Goal: Transaction & Acquisition: Obtain resource

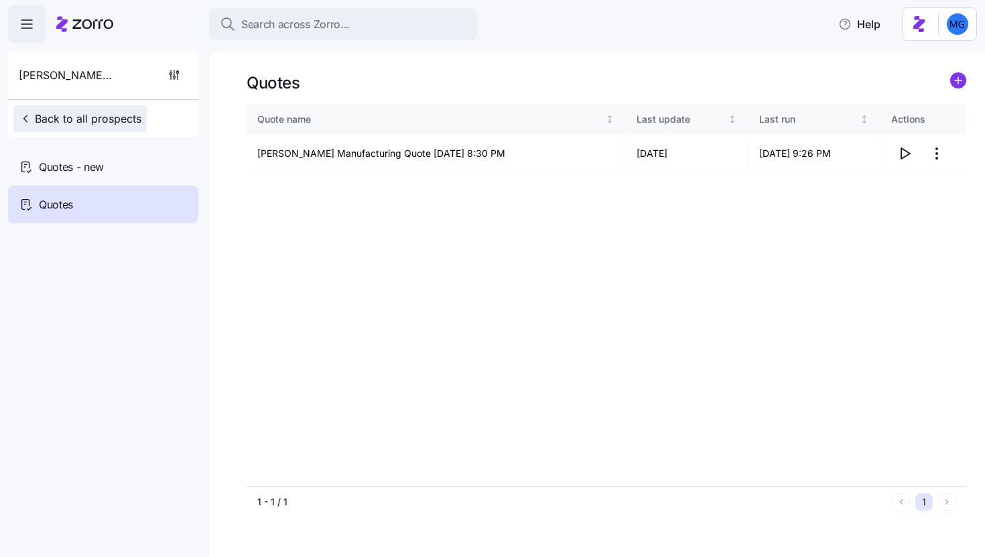
click at [55, 127] on button "Back to all prospects" at bounding box center [79, 118] width 133 height 27
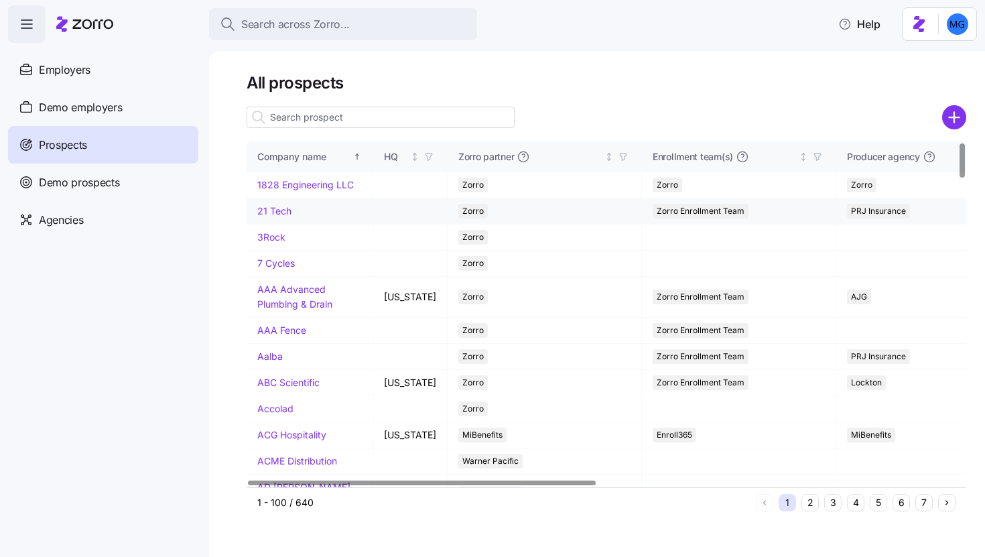
click at [267, 216] on link "21 Tech" at bounding box center [274, 210] width 34 height 11
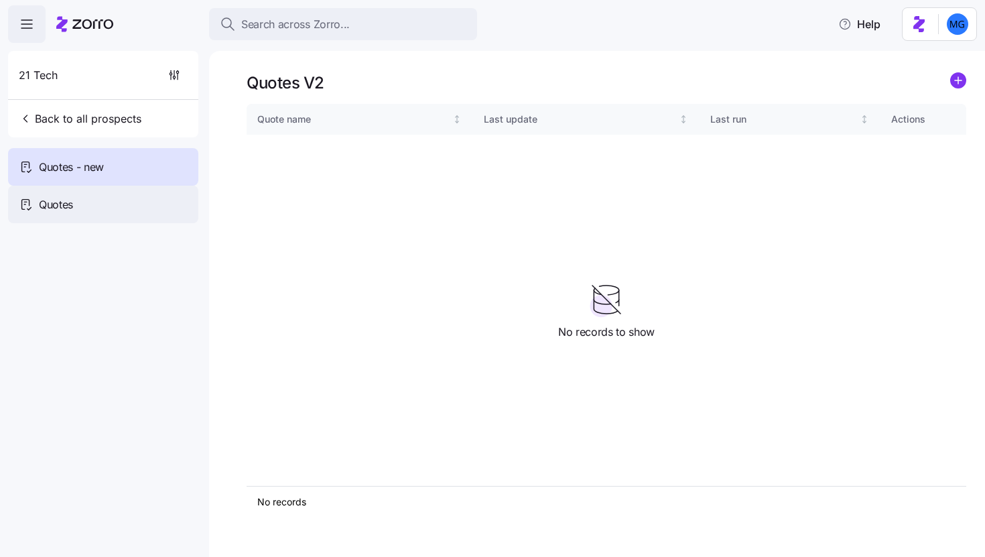
click at [155, 194] on div "Quotes" at bounding box center [103, 205] width 190 height 38
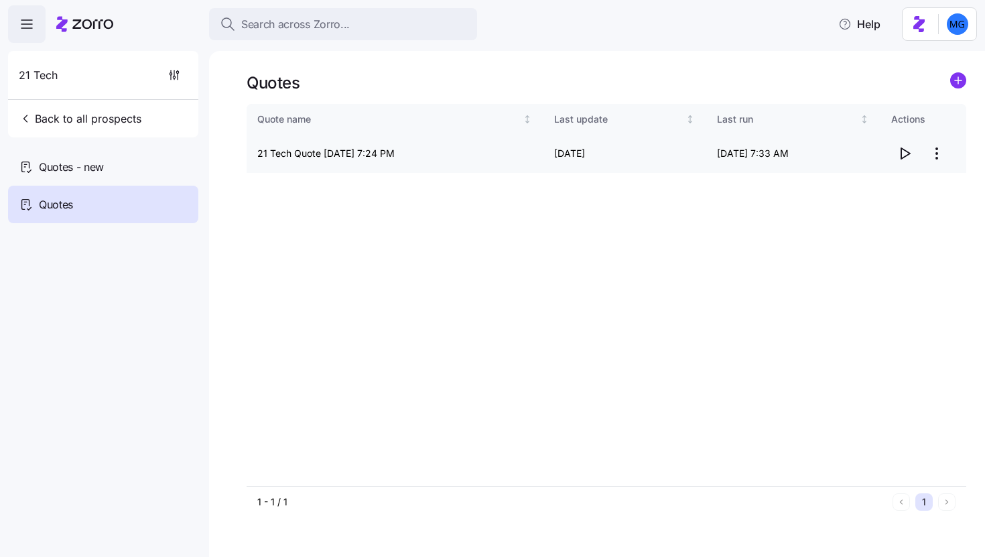
click at [904, 159] on icon "button" at bounding box center [904, 153] width 16 height 16
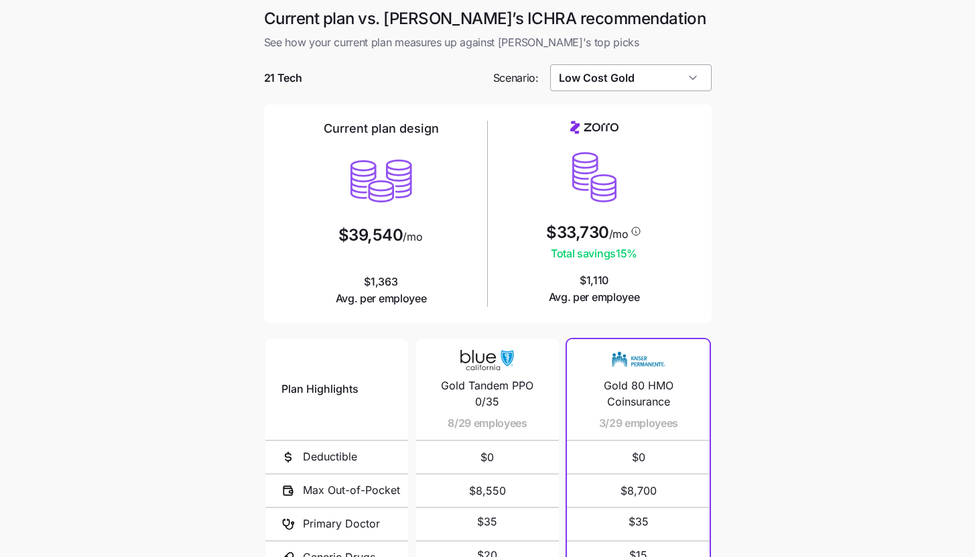
click at [618, 85] on input "Low Cost Gold" at bounding box center [630, 77] width 161 height 27
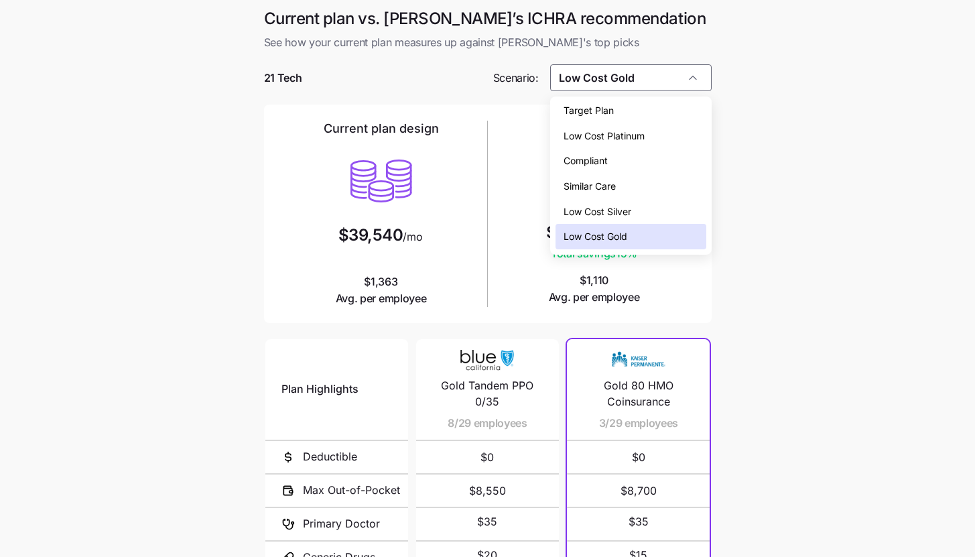
click at [747, 221] on main "Current plan vs. Zorro’s ICHRA recommendation See how your current plan measure…" at bounding box center [487, 366] width 975 height 732
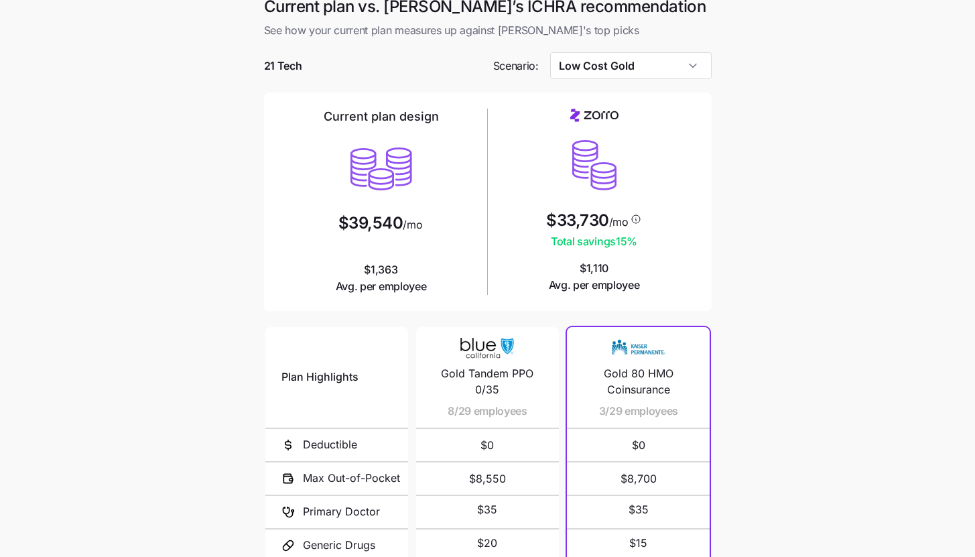
scroll to position [170, 0]
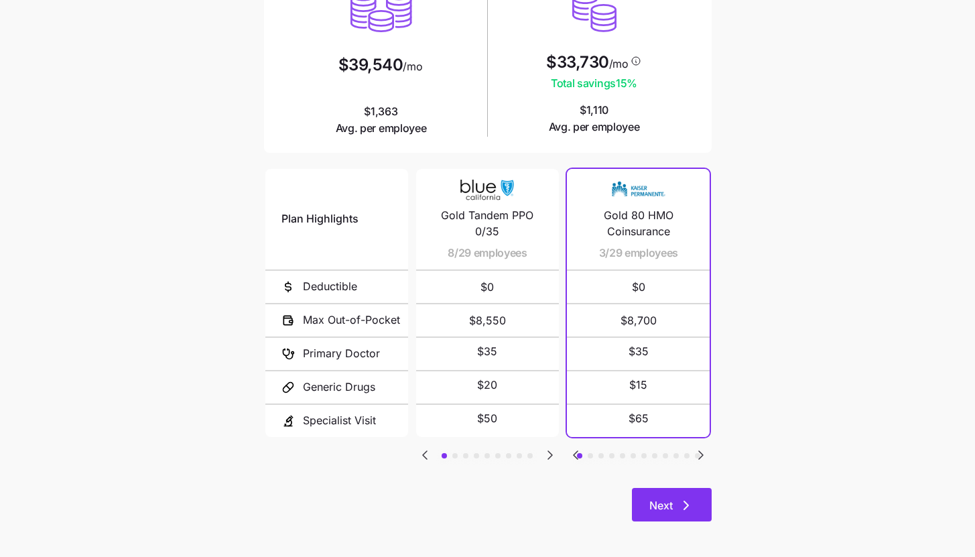
click at [679, 515] on button "Next" at bounding box center [672, 504] width 80 height 33
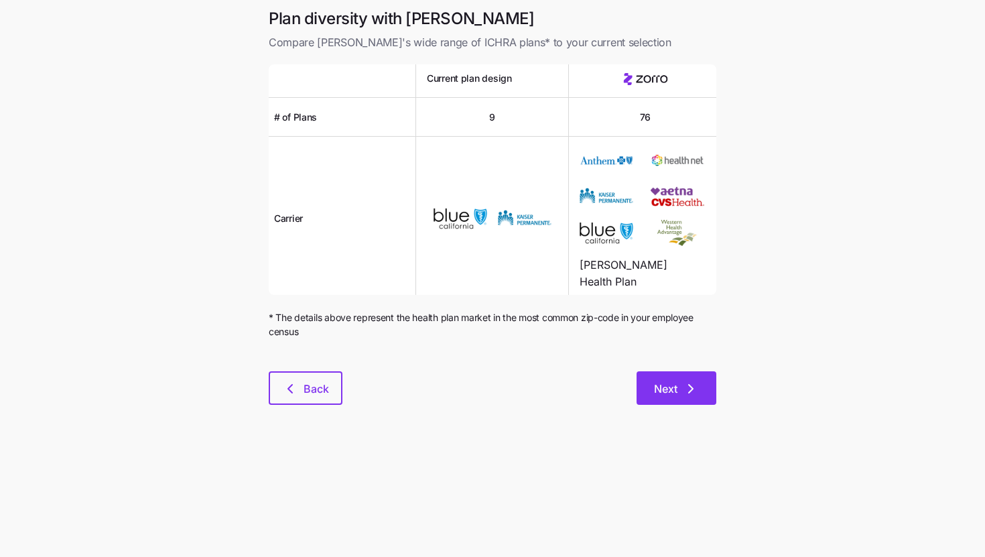
click at [680, 374] on button "Next" at bounding box center [676, 387] width 80 height 33
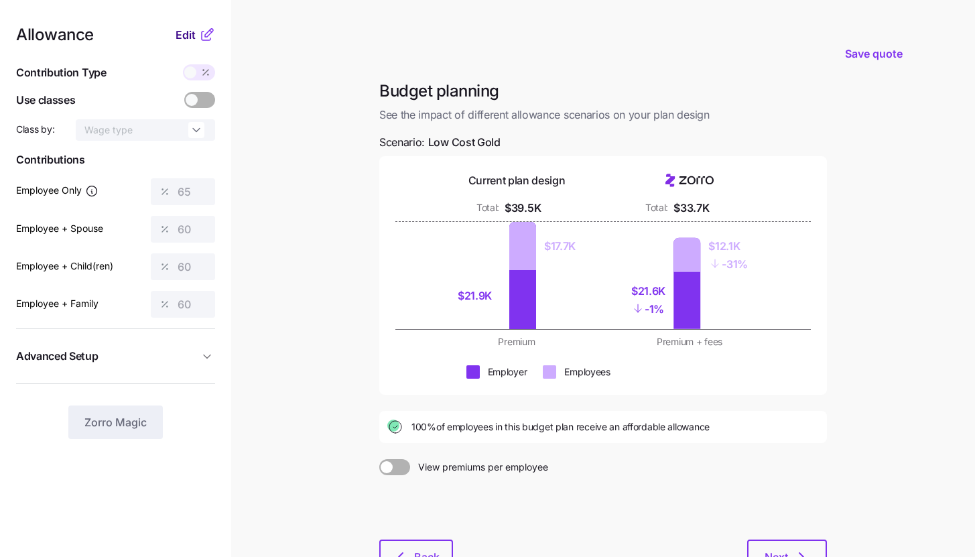
click at [176, 31] on span "Edit" at bounding box center [186, 35] width 20 height 16
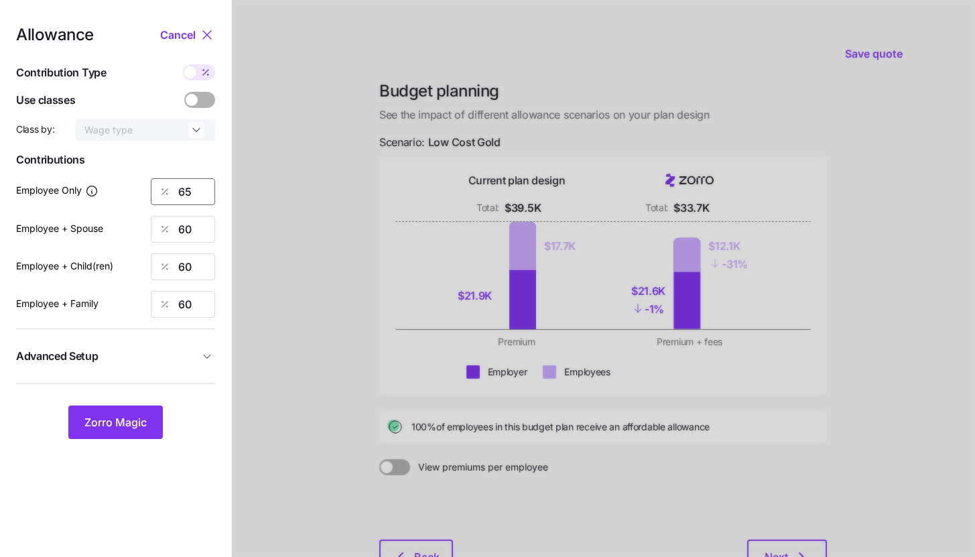
click at [206, 194] on input "65" at bounding box center [183, 191] width 64 height 27
type input "85"
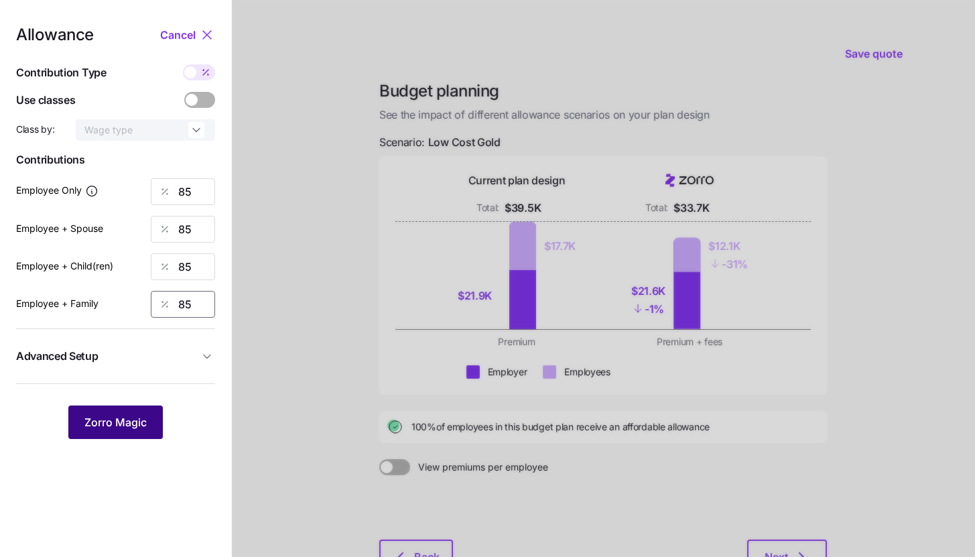
type input "85"
click at [137, 430] on button "Zorro Magic" at bounding box center [115, 421] width 94 height 33
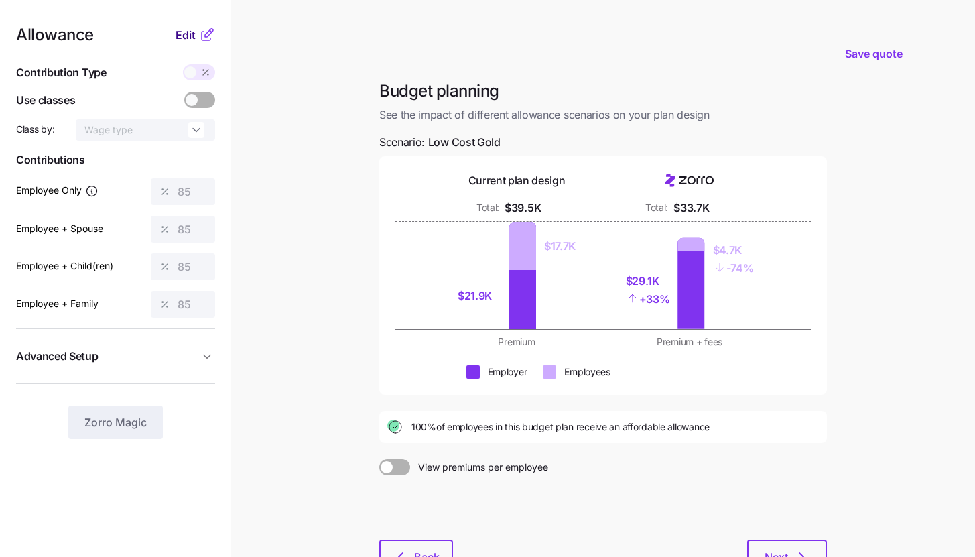
click at [187, 34] on span "Edit" at bounding box center [186, 35] width 20 height 16
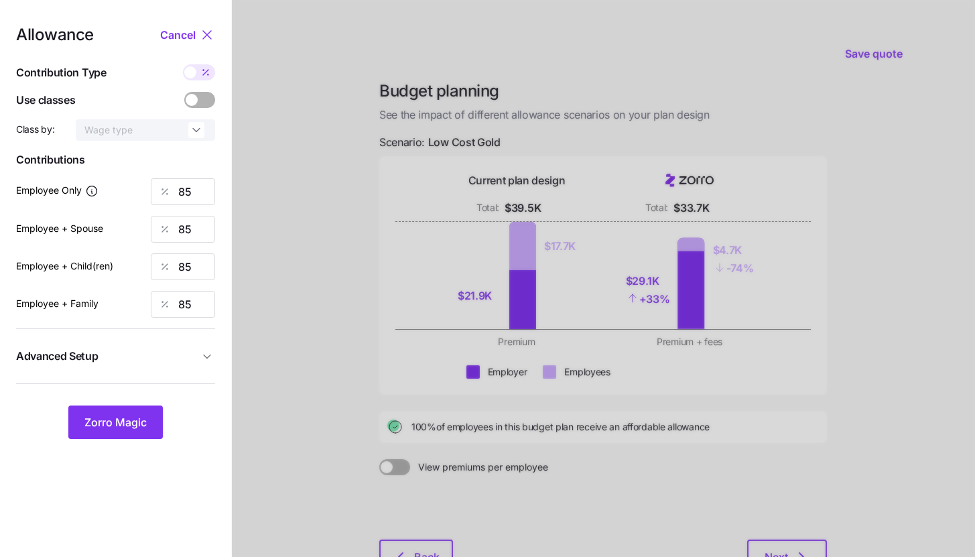
click at [205, 72] on icon at bounding box center [205, 72] width 5 height 5
click at [183, 64] on input "checkbox" at bounding box center [183, 64] width 0 height 0
type input "714"
type input "1429"
type input "1163"
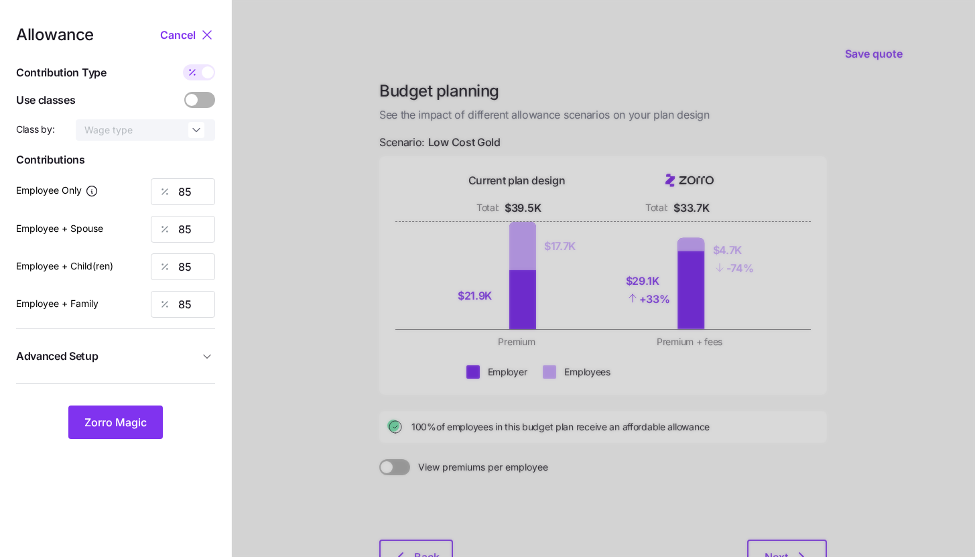
type input "1877"
click at [203, 227] on input "1429" at bounding box center [183, 229] width 64 height 27
type input "7147"
type input "714"
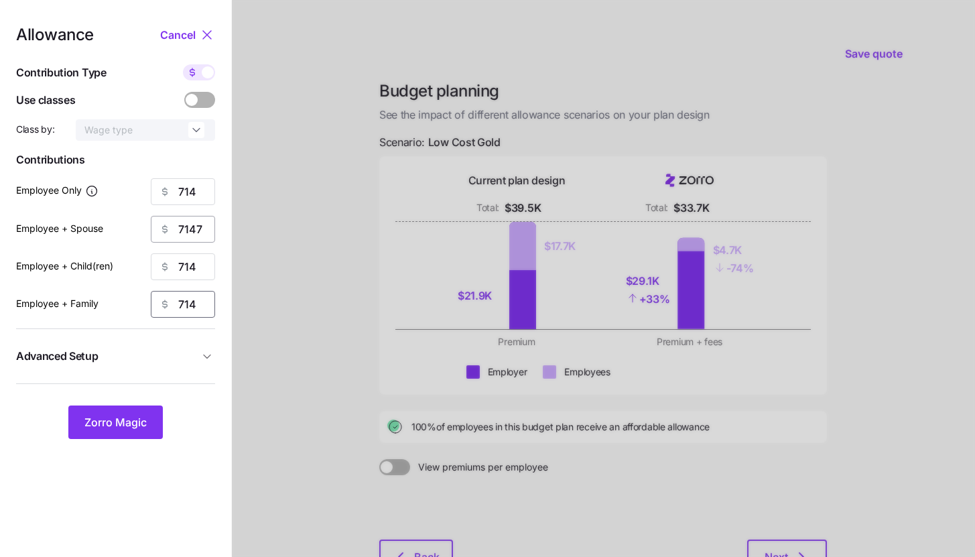
type input "714"
click at [209, 230] on input "7147" at bounding box center [183, 229] width 64 height 27
type input "714"
click at [137, 433] on button "Zorro Magic" at bounding box center [115, 421] width 94 height 33
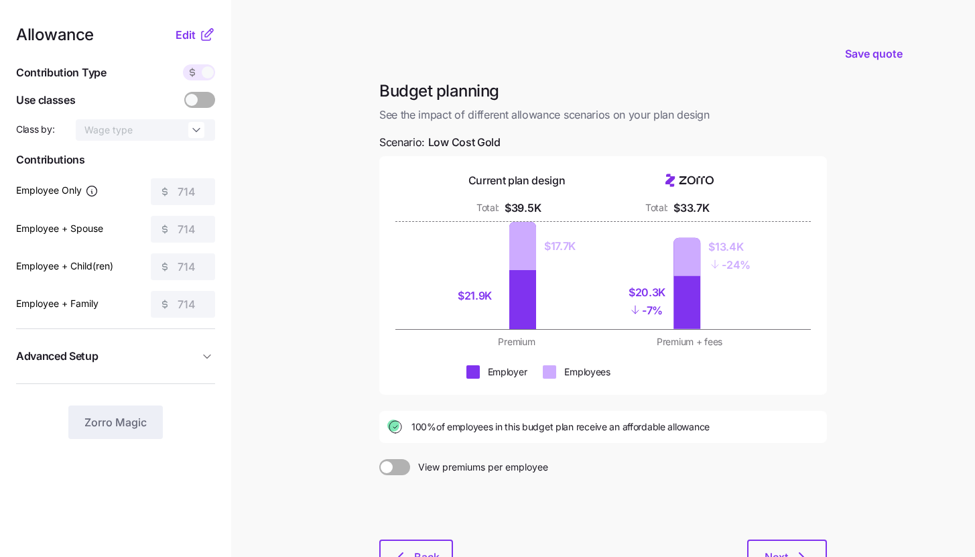
click at [200, 27] on icon at bounding box center [207, 35] width 16 height 16
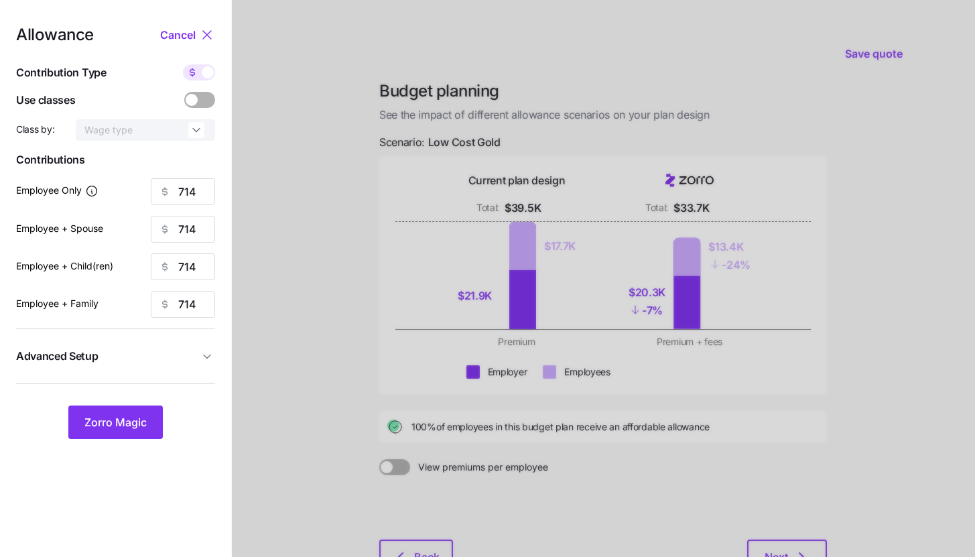
click at [196, 71] on icon at bounding box center [192, 72] width 11 height 11
click at [183, 64] on input "checkbox" at bounding box center [183, 64] width 0 height 0
type input "85"
type input "42"
type input "52"
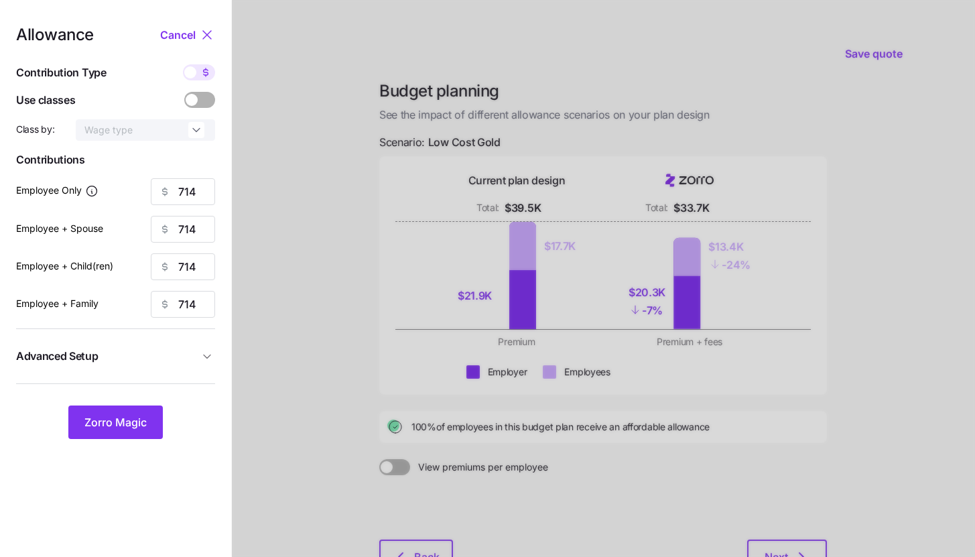
type input "32"
click at [283, 194] on div at bounding box center [603, 329] width 743 height 659
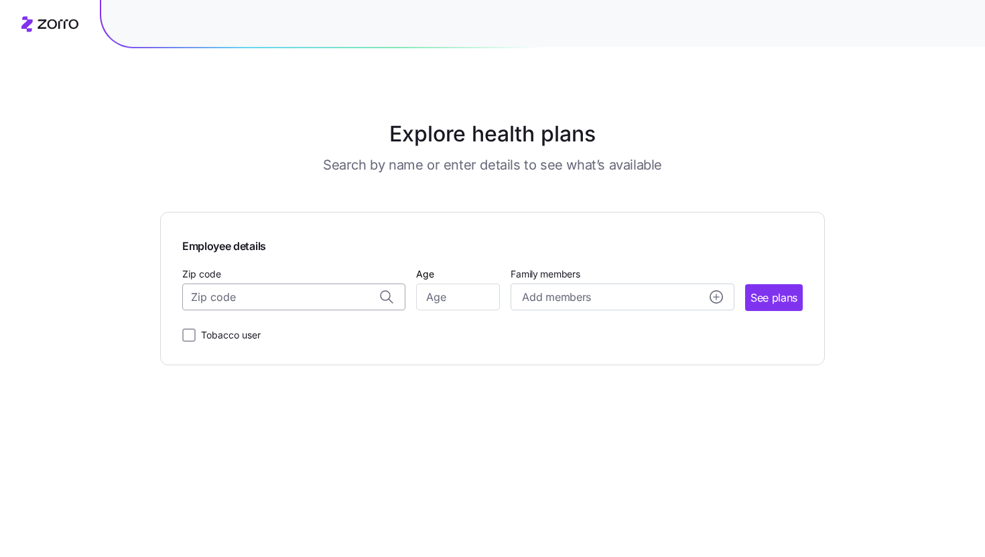
click at [310, 300] on input "Zip code" at bounding box center [293, 296] width 223 height 27
click at [236, 298] on input "Zip code" at bounding box center [293, 296] width 223 height 27
click at [239, 299] on input "Zip code" at bounding box center [293, 296] width 223 height 27
click at [249, 295] on input "Zip code" at bounding box center [293, 296] width 223 height 27
click at [254, 297] on input "232789" at bounding box center [293, 296] width 223 height 27
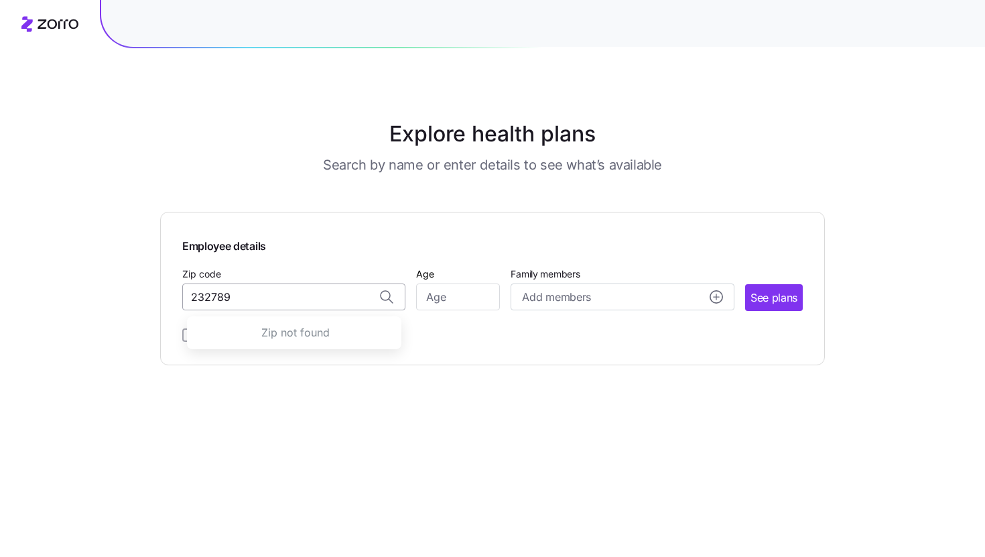
click at [254, 297] on input "232789" at bounding box center [293, 296] width 223 height 27
click at [283, 329] on span "32789, [GEOGRAPHIC_DATA], [GEOGRAPHIC_DATA]" at bounding box center [292, 332] width 188 height 17
type input "32789, [GEOGRAPHIC_DATA], [GEOGRAPHIC_DATA]"
click at [464, 301] on input "Age" at bounding box center [458, 296] width 84 height 27
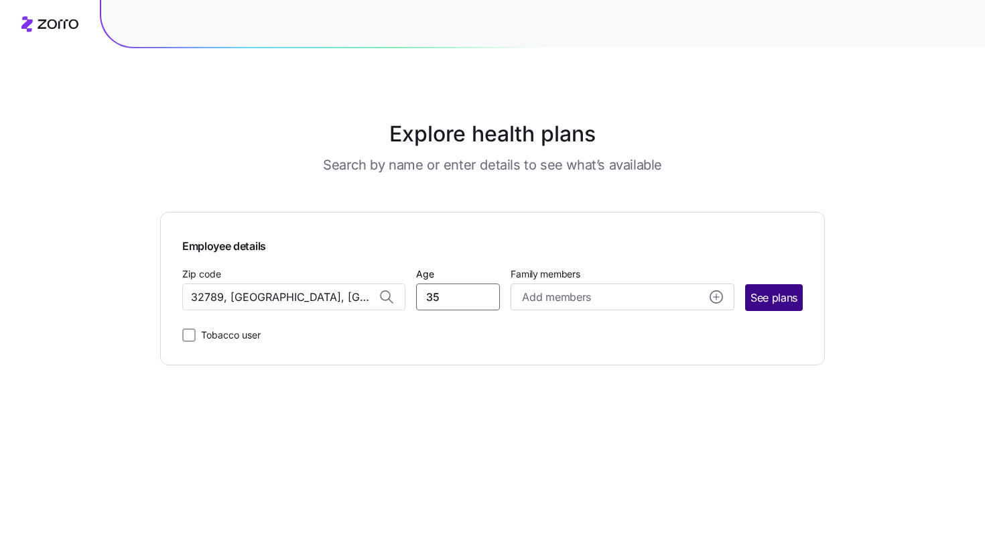
type input "35"
click at [763, 304] on span "See plans" at bounding box center [773, 297] width 47 height 17
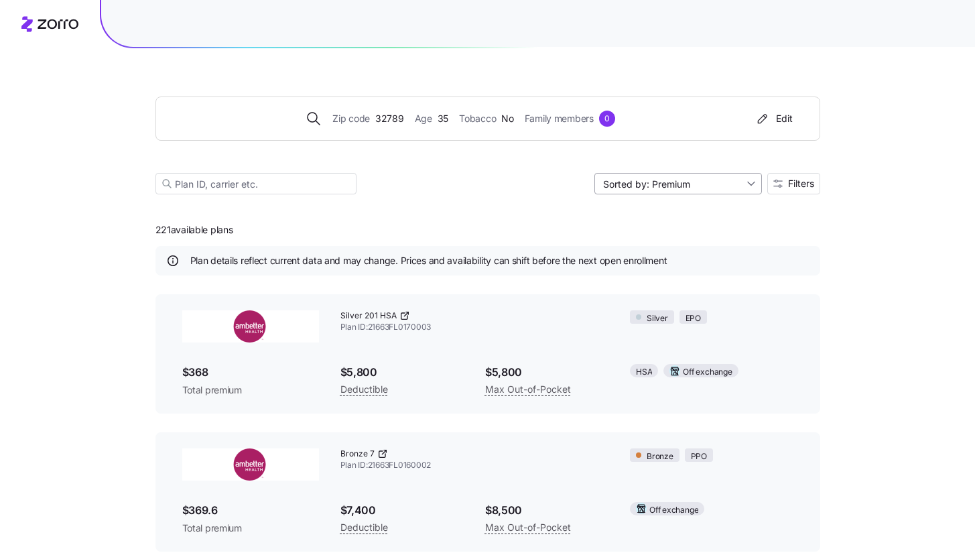
click at [695, 184] on input "Sorted by: Premium" at bounding box center [677, 183] width 167 height 21
click at [660, 220] on div "Premium" at bounding box center [676, 215] width 157 height 20
drag, startPoint x: 184, startPoint y: 373, endPoint x: 236, endPoint y: 372, distance: 52.9
click at [236, 372] on span "$368" at bounding box center [250, 372] width 137 height 17
click at [130, 364] on div "Zip code 32789 Age 35 Tobacco No Family members 0 Edit Sorted by: Premium Filte…" at bounding box center [487, 482] width 975 height 965
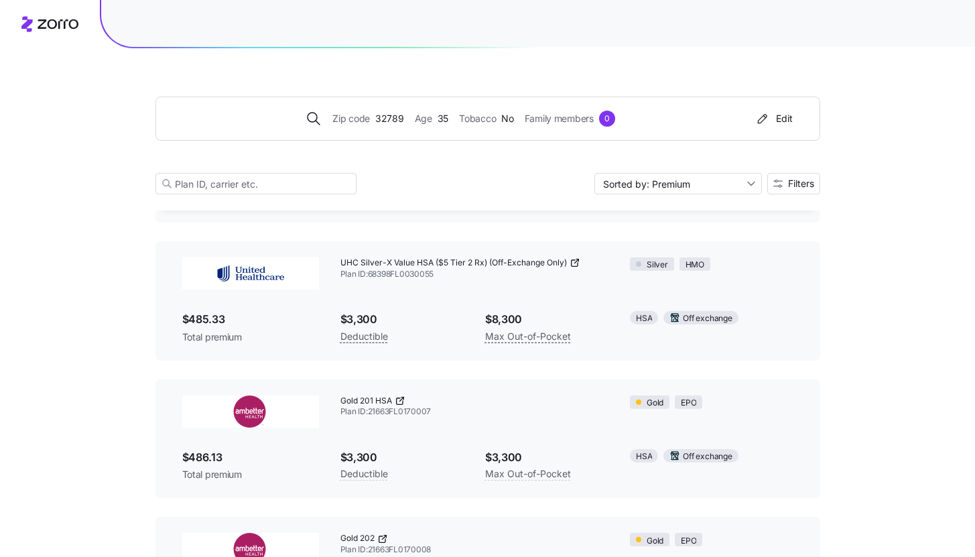
scroll to position [7153, 0]
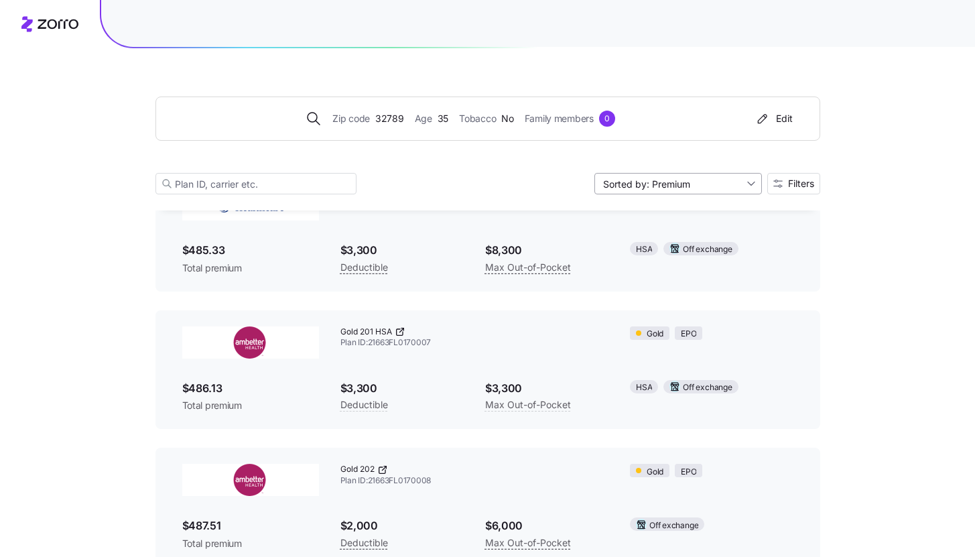
click at [676, 194] on input "Sorted by: Premium" at bounding box center [677, 183] width 167 height 21
click at [657, 236] on div "Deductible" at bounding box center [676, 235] width 157 height 20
type input "Sorted by: Deductible"
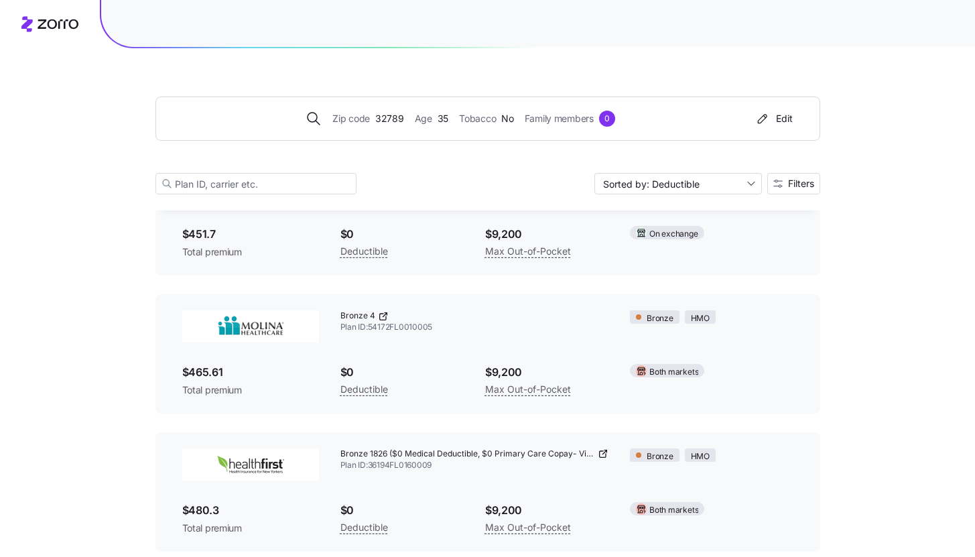
scroll to position [0, 0]
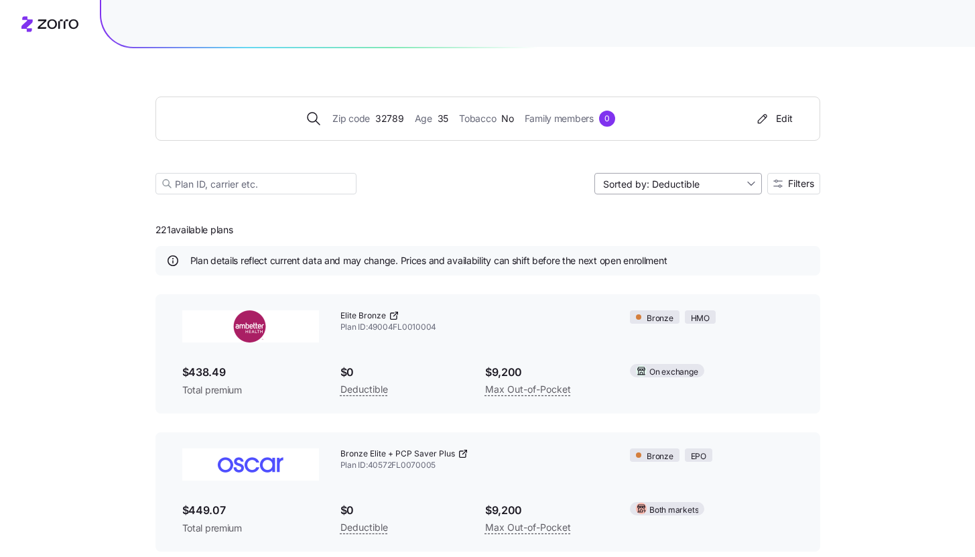
click at [703, 186] on input "Sorted by: Deductible" at bounding box center [677, 183] width 167 height 21
click at [748, 116] on div "Zip code 32789 Age 35 Tobacco No Family members 0" at bounding box center [460, 119] width 577 height 16
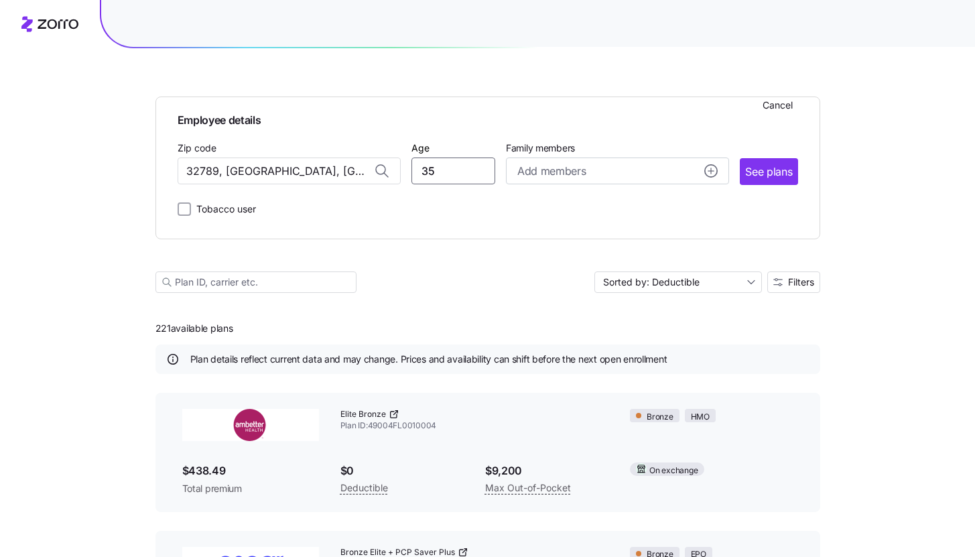
click at [425, 182] on input "35" at bounding box center [453, 170] width 84 height 27
type input "58"
click at [747, 172] on span "See plans" at bounding box center [768, 171] width 47 height 17
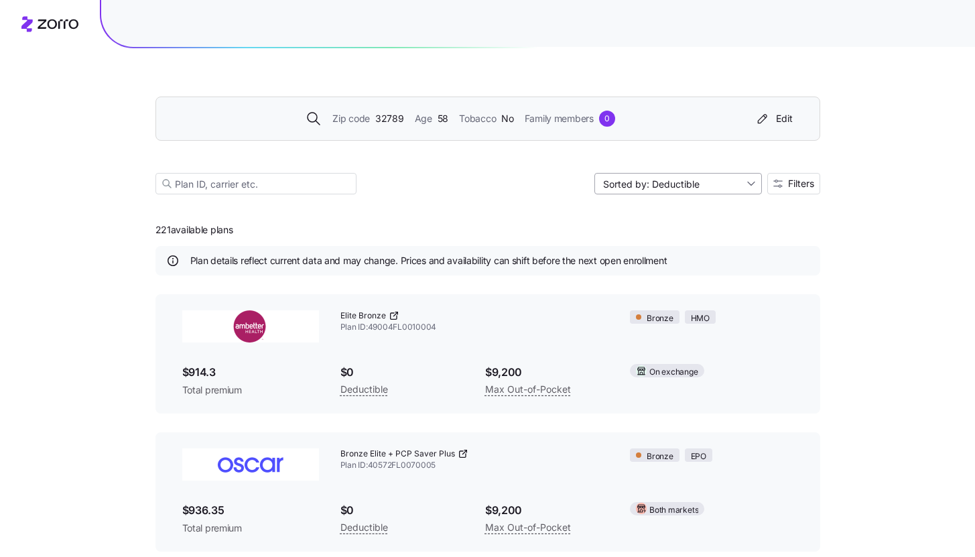
click at [675, 180] on input "Sorted by: Deductible" at bounding box center [677, 183] width 167 height 21
click at [648, 213] on div "Premium" at bounding box center [676, 215] width 157 height 20
type input "Sorted by: Premium"
click at [404, 314] on icon at bounding box center [406, 314] width 4 height 4
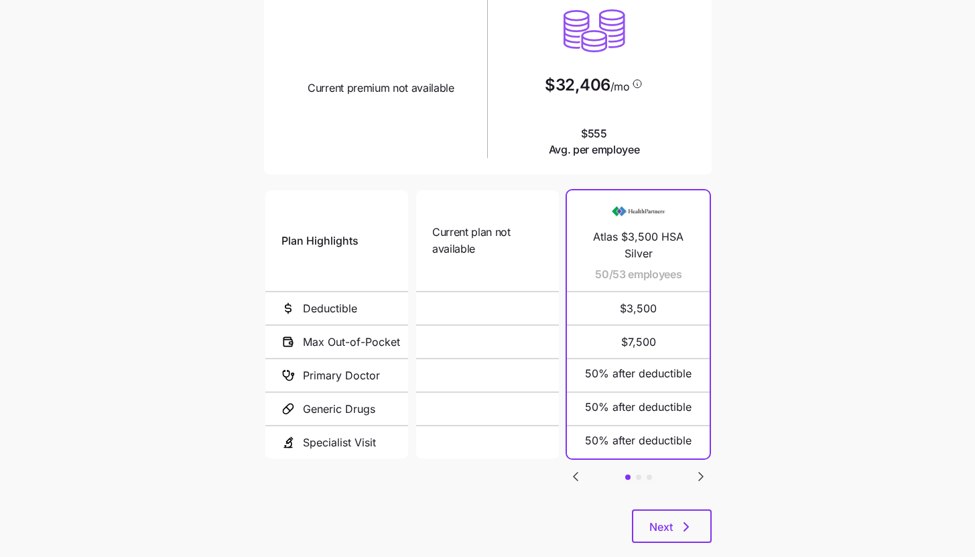
scroll to position [174, 0]
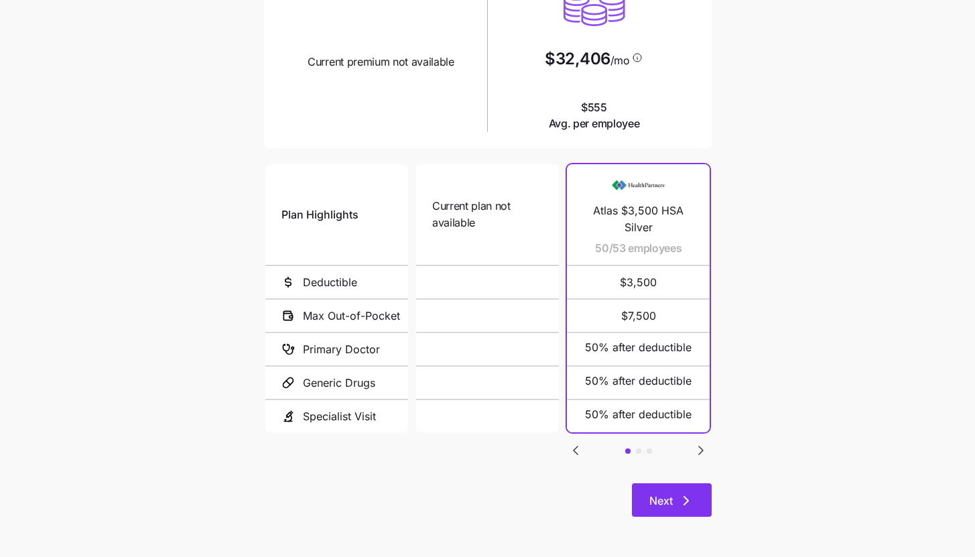
click at [669, 504] on span "Next" at bounding box center [660, 500] width 23 height 16
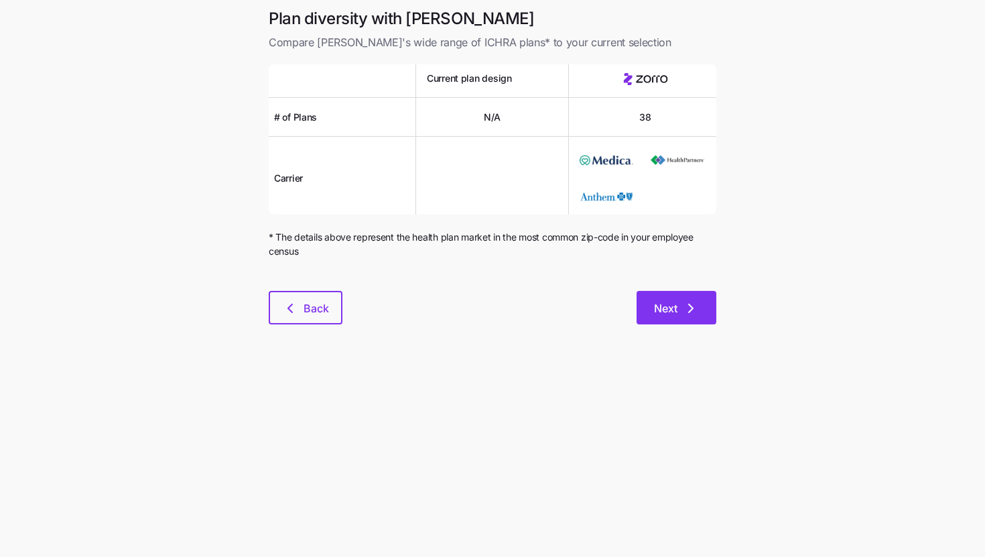
click at [673, 305] on span "Next" at bounding box center [665, 308] width 23 height 16
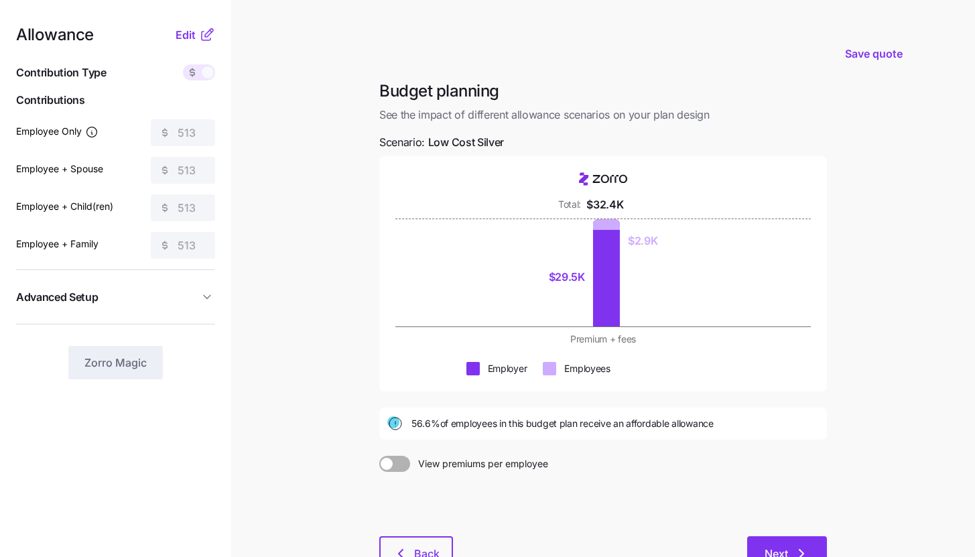
click at [792, 542] on button "Next" at bounding box center [787, 552] width 80 height 33
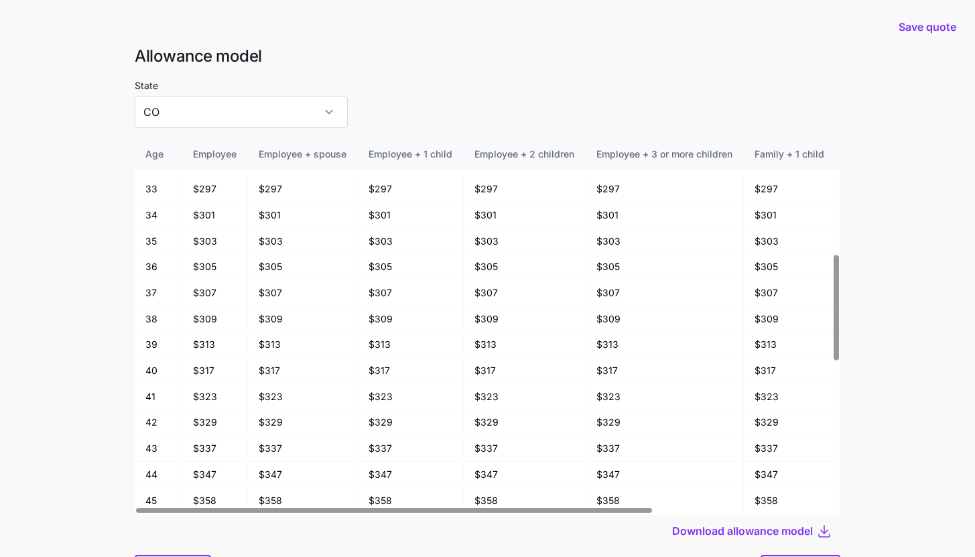
scroll to position [411, 0]
drag, startPoint x: 194, startPoint y: 369, endPoint x: 227, endPoint y: 370, distance: 33.5
click at [227, 370] on td "$317" at bounding box center [215, 370] width 66 height 26
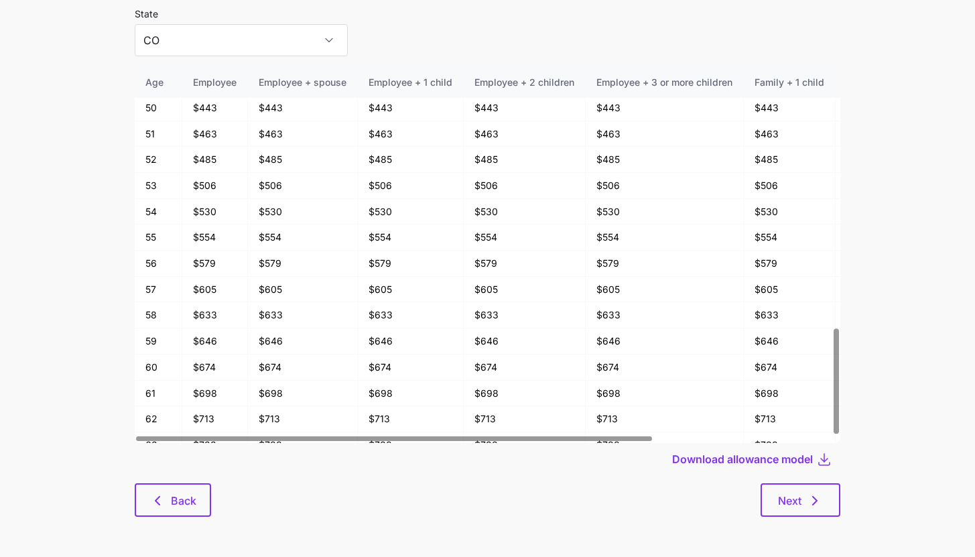
scroll to position [931, 0]
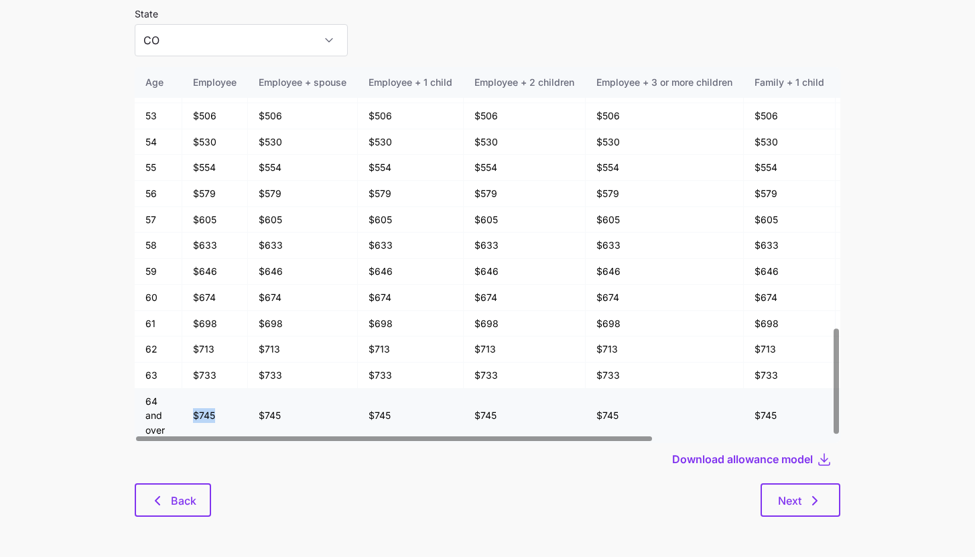
drag, startPoint x: 191, startPoint y: 414, endPoint x: 222, endPoint y: 415, distance: 31.5
click at [222, 415] on td "$745" at bounding box center [215, 416] width 66 height 54
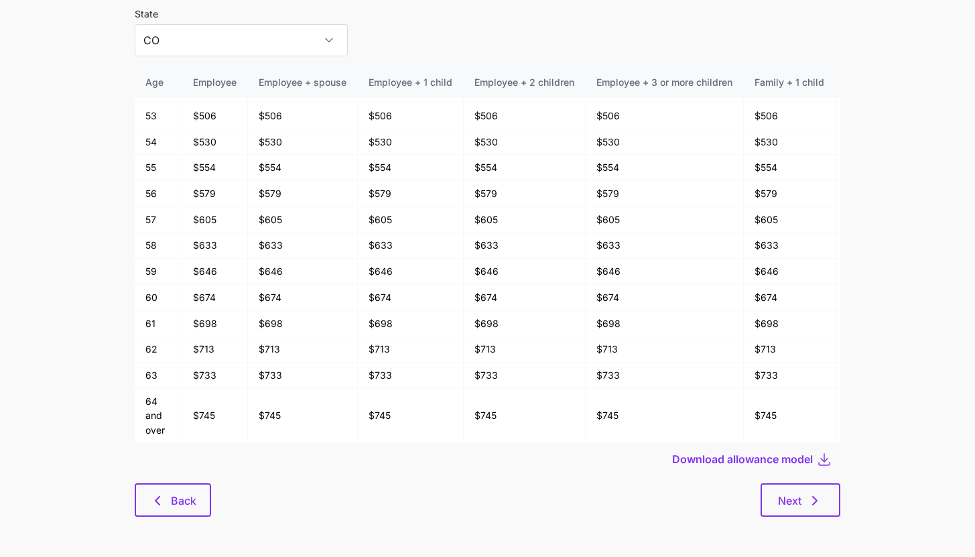
click at [370, 472] on div "Download allowance model" at bounding box center [487, 459] width 705 height 32
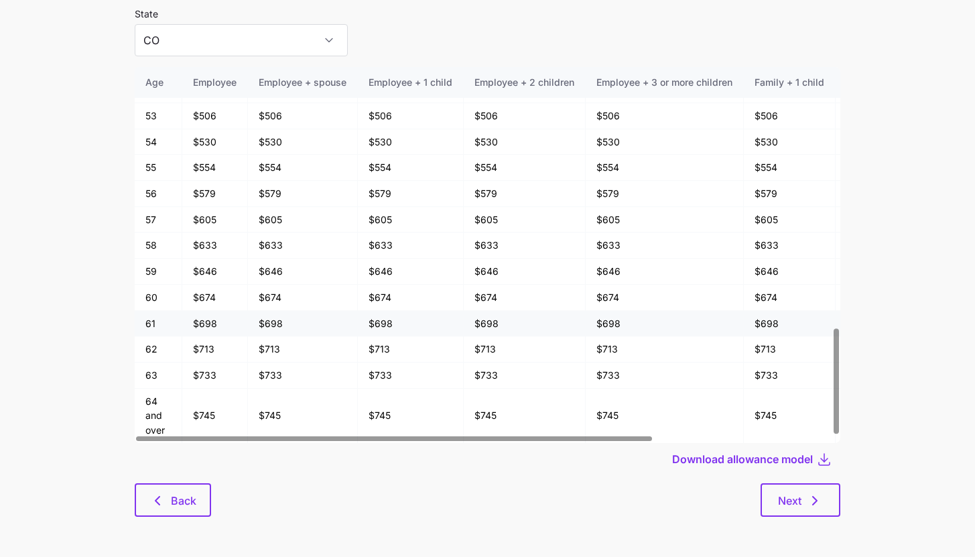
scroll to position [72, 0]
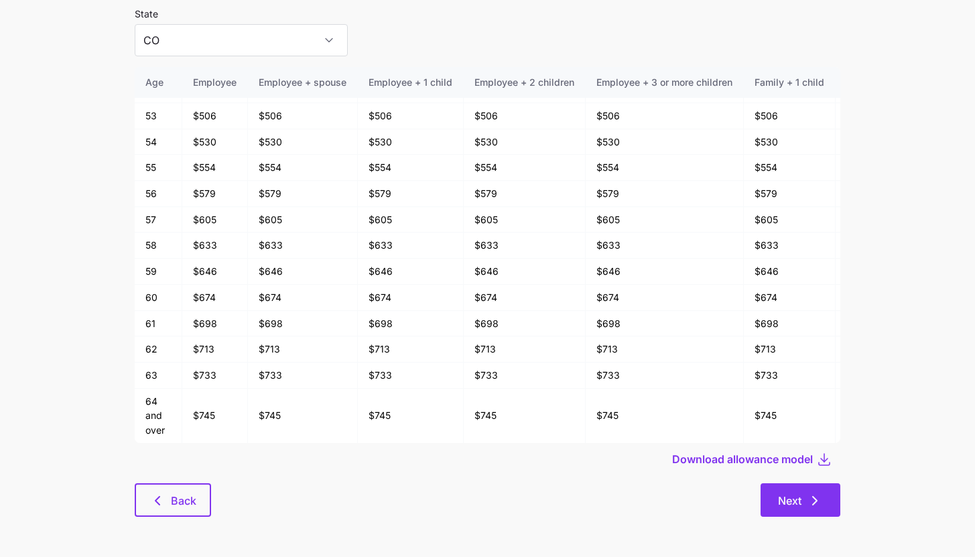
click at [808, 509] on button "Next" at bounding box center [800, 499] width 80 height 33
